Goal: Information Seeking & Learning: Learn about a topic

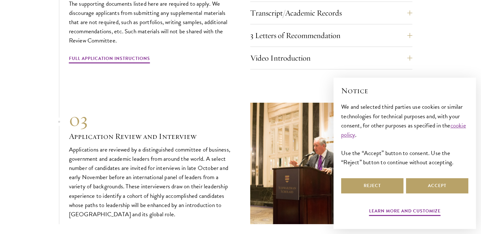
scroll to position [2077, 0]
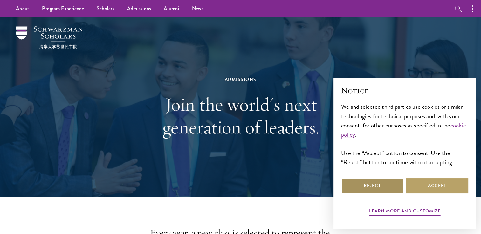
drag, startPoint x: 370, startPoint y: 185, endPoint x: 361, endPoint y: 176, distance: 12.4
click at [370, 184] on button "Reject" at bounding box center [372, 186] width 62 height 15
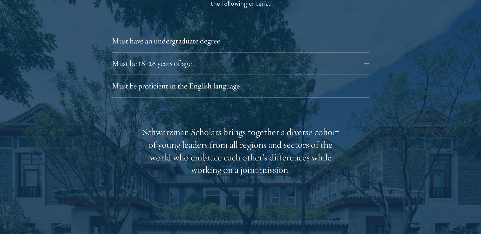
scroll to position [921, 0]
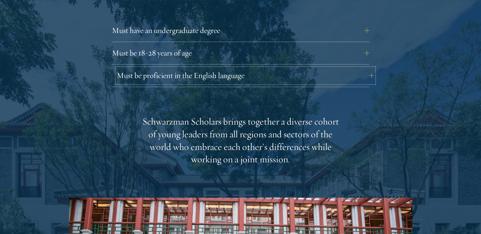
click at [366, 68] on button "Must be proficient in the English language" at bounding box center [245, 75] width 257 height 15
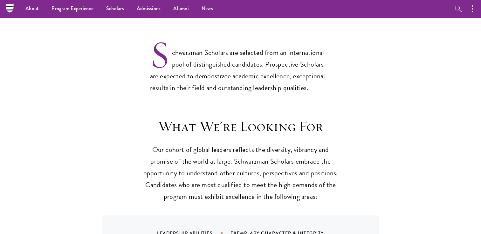
scroll to position [286, 0]
